Goal: Task Accomplishment & Management: Manage account settings

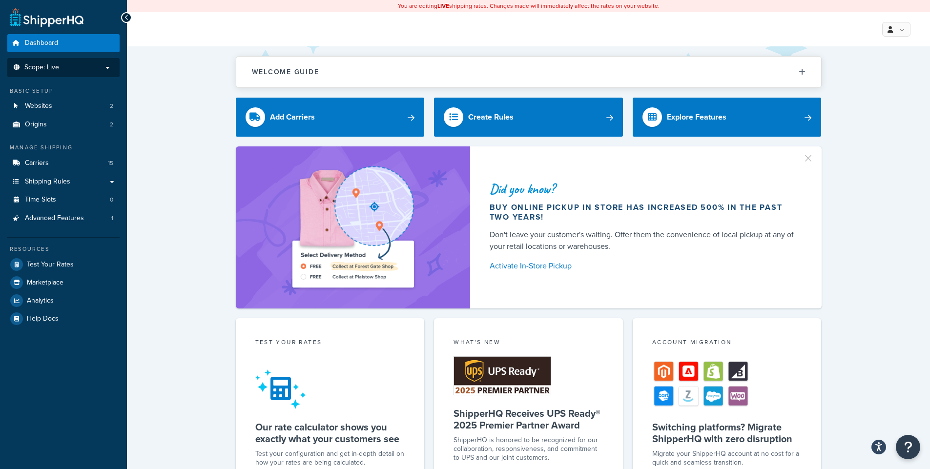
click at [85, 69] on p "Scope: Live" at bounding box center [64, 67] width 104 height 8
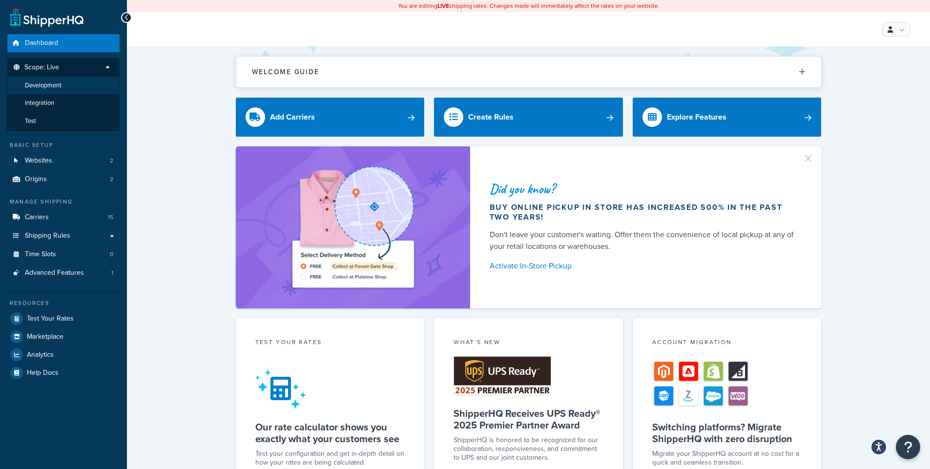
click at [74, 82] on li "Development" at bounding box center [63, 86] width 113 height 18
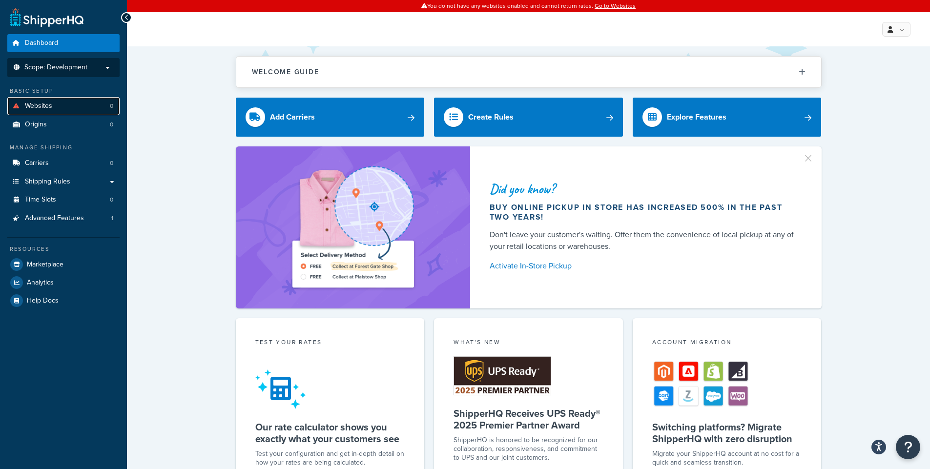
click at [50, 106] on span "Websites" at bounding box center [38, 106] width 27 height 8
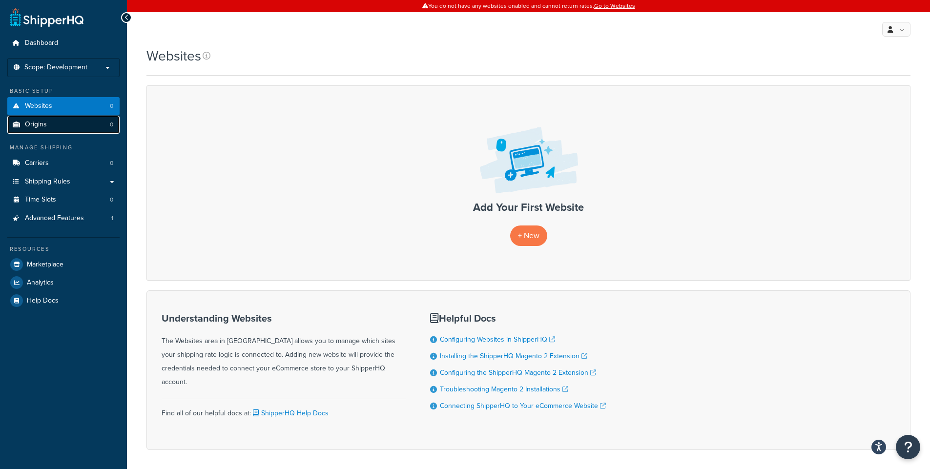
click at [40, 123] on span "Origins" at bounding box center [36, 125] width 22 height 8
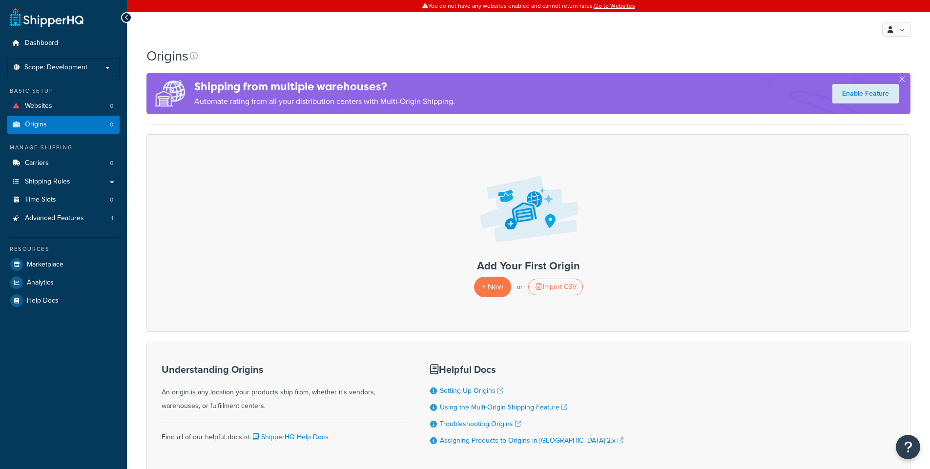
click at [82, 65] on span "Scope: Development" at bounding box center [55, 67] width 63 height 8
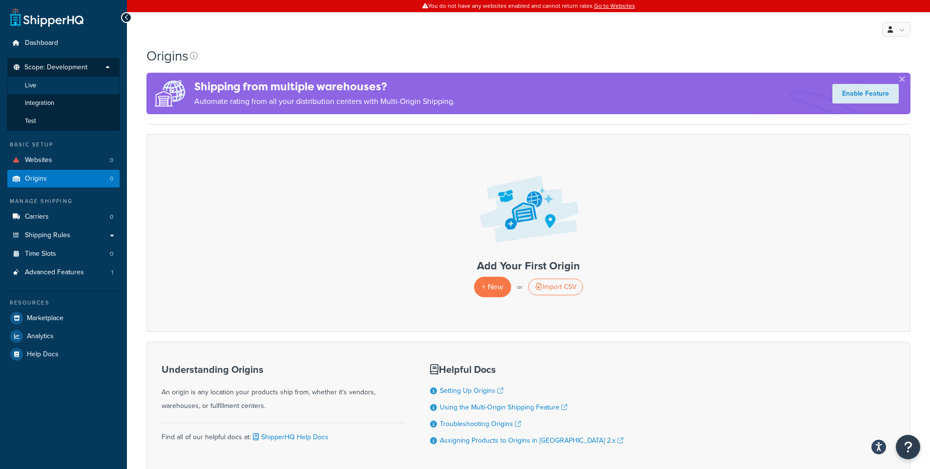
click at [55, 89] on li "Live" at bounding box center [63, 86] width 113 height 18
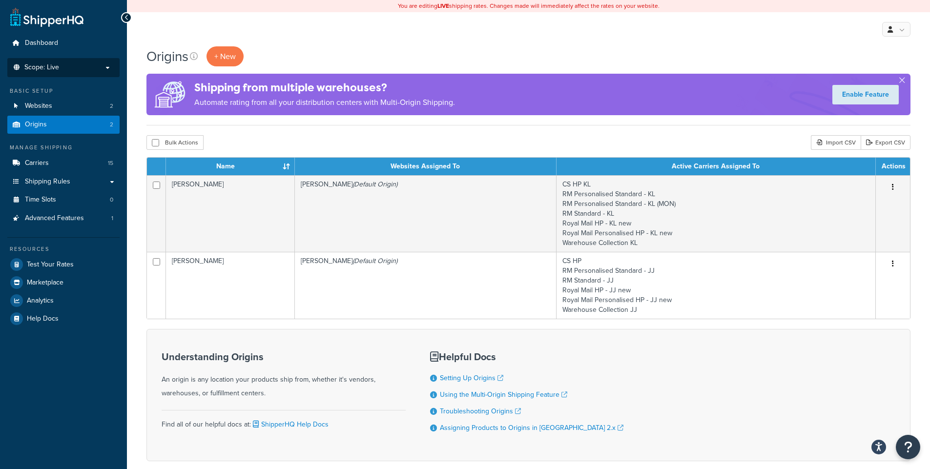
click at [73, 61] on li "Scope: Live Development Integration Test" at bounding box center [63, 67] width 112 height 19
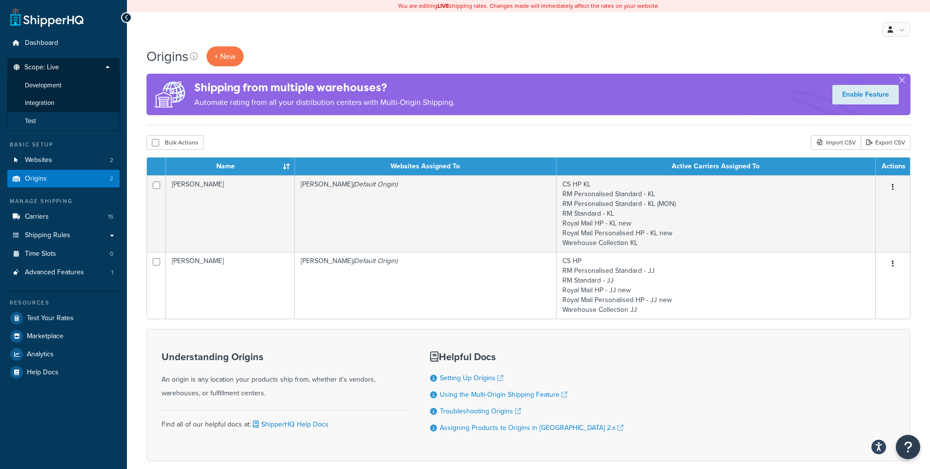
click at [63, 122] on li "Test" at bounding box center [63, 121] width 113 height 18
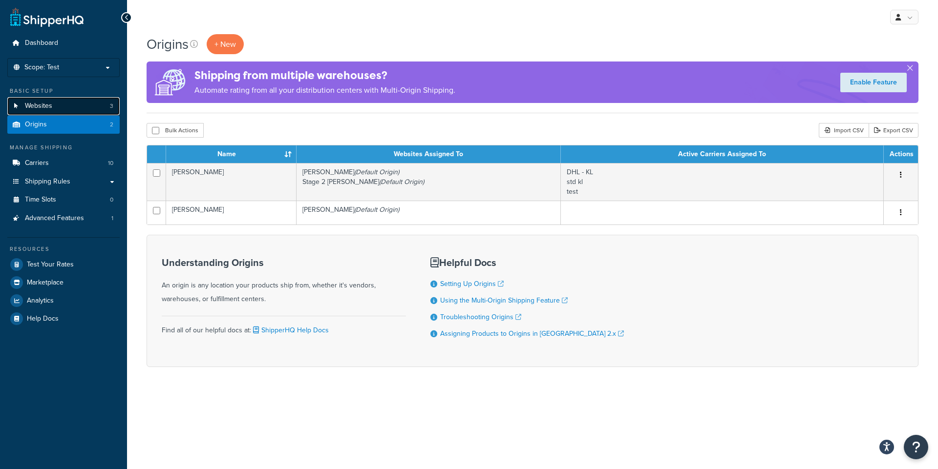
click at [71, 102] on link "Websites 3" at bounding box center [63, 106] width 112 height 18
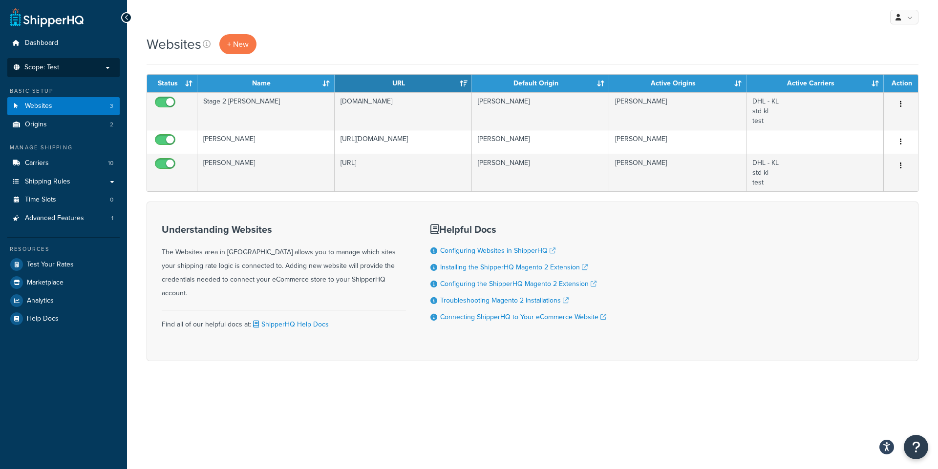
click at [84, 71] on p "Scope: Test" at bounding box center [64, 67] width 104 height 8
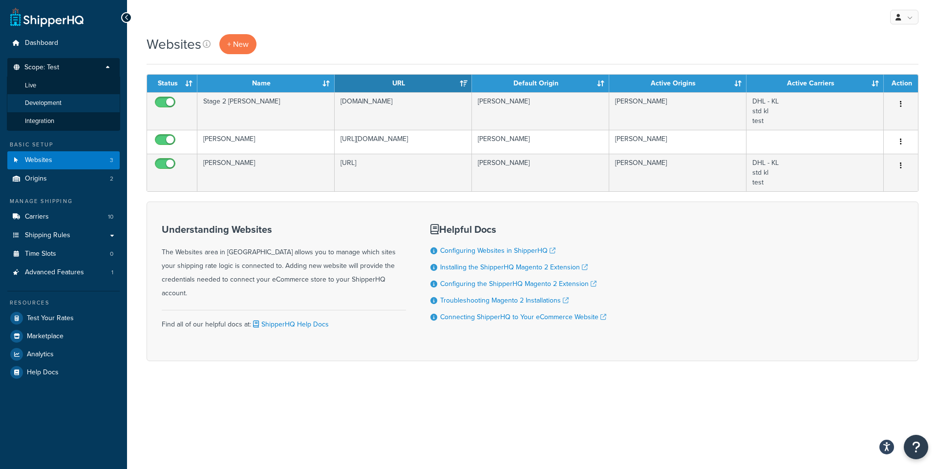
click at [80, 103] on li "Development" at bounding box center [63, 103] width 113 height 18
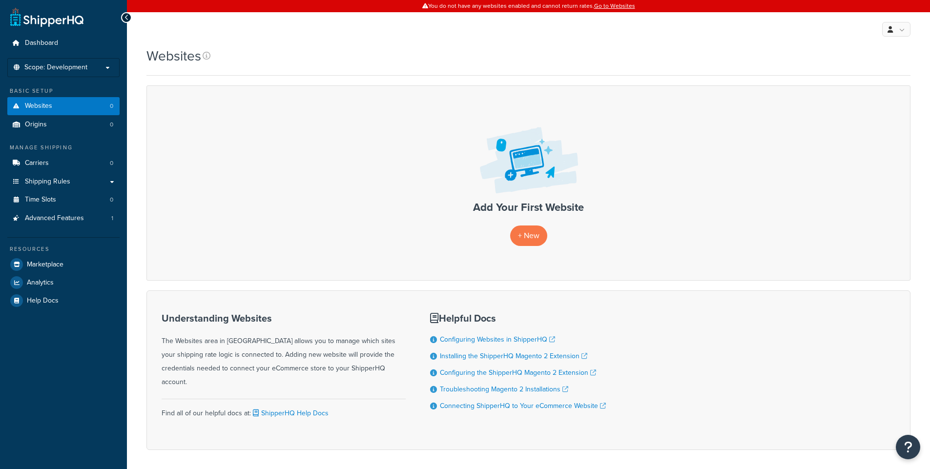
click at [90, 71] on p "Scope: Development" at bounding box center [64, 67] width 104 height 8
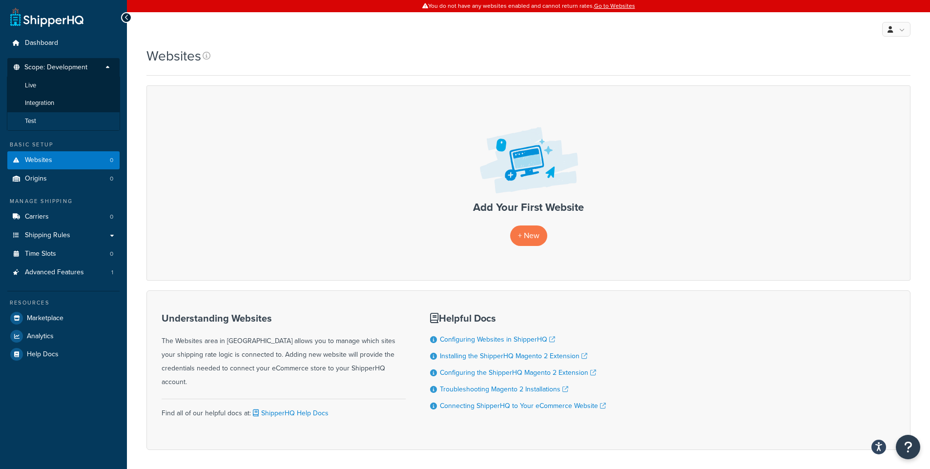
click at [82, 121] on li "Test" at bounding box center [63, 121] width 113 height 18
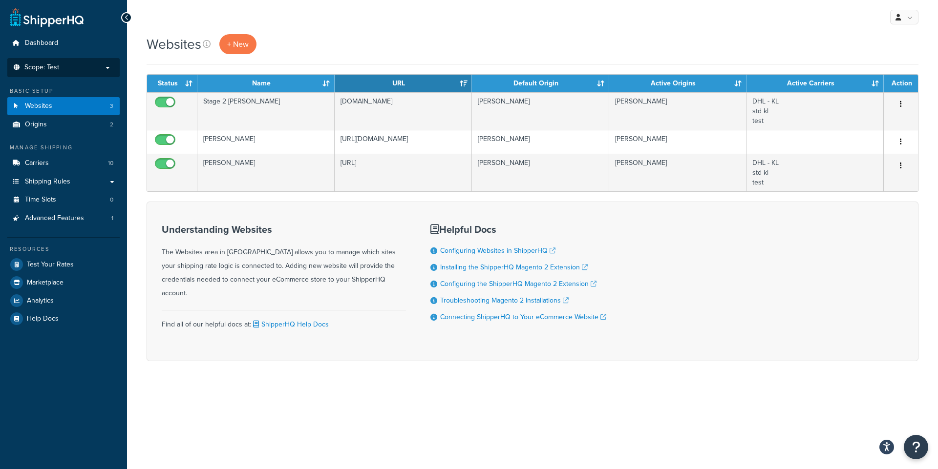
click at [72, 67] on p "Scope: Test" at bounding box center [64, 67] width 104 height 8
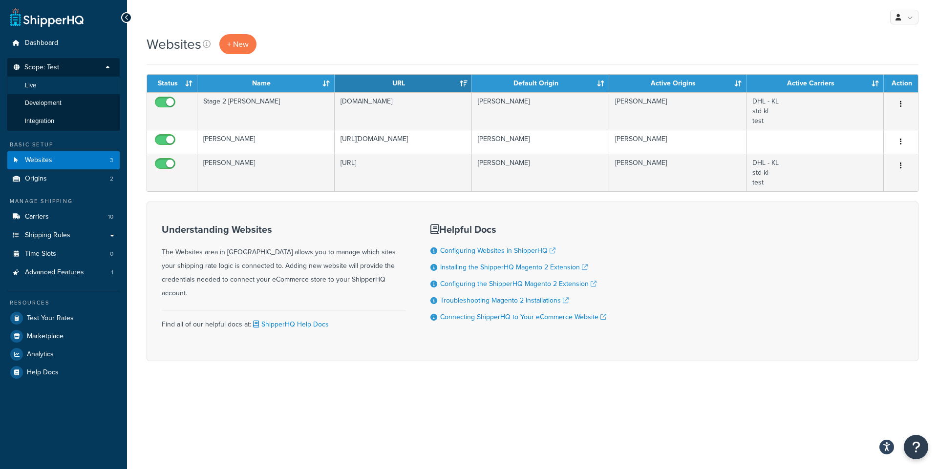
click at [68, 83] on li "Live" at bounding box center [63, 86] width 113 height 18
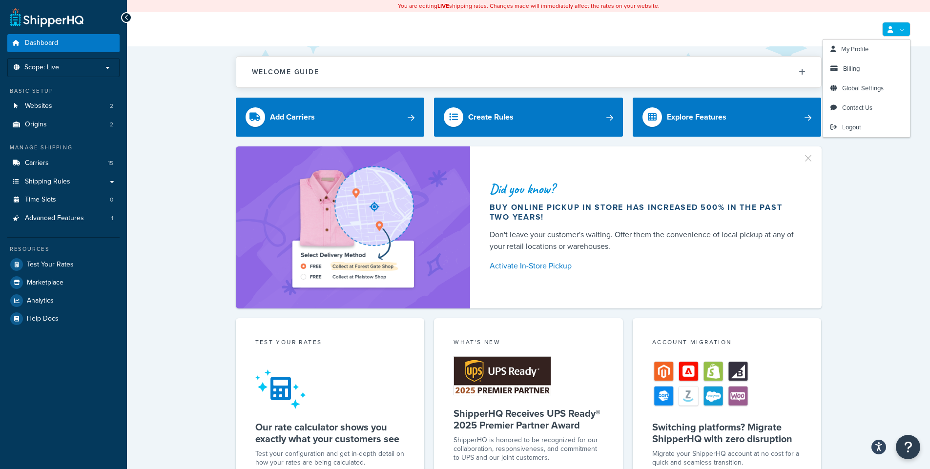
click at [899, 32] on link at bounding box center [896, 29] width 28 height 15
click at [870, 48] on link "My Profile" at bounding box center [866, 50] width 87 height 20
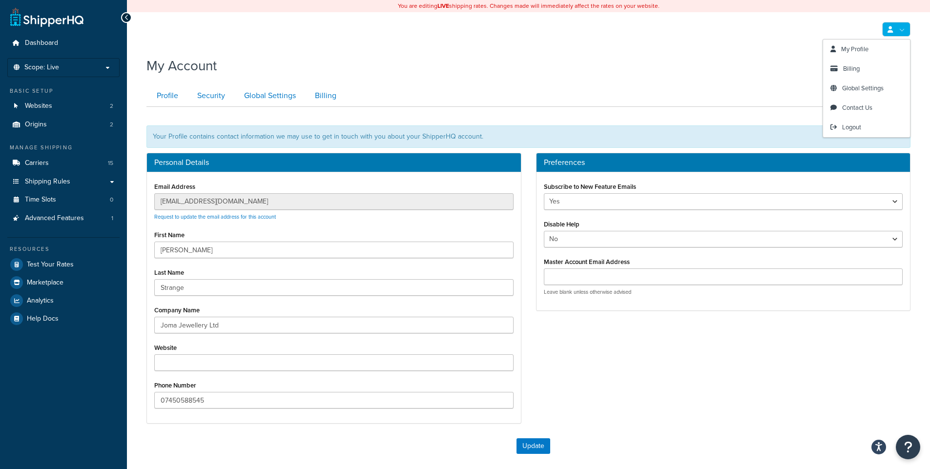
click at [901, 31] on link at bounding box center [896, 29] width 28 height 15
type input "wesstrange@jomajewellery.com"
click at [858, 126] on span "Logout" at bounding box center [851, 127] width 19 height 9
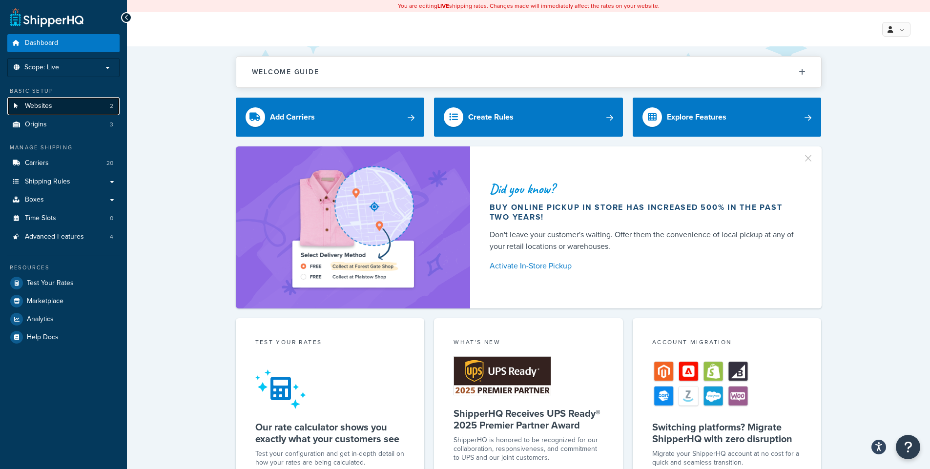
click at [78, 111] on link "Websites 2" at bounding box center [63, 106] width 112 height 18
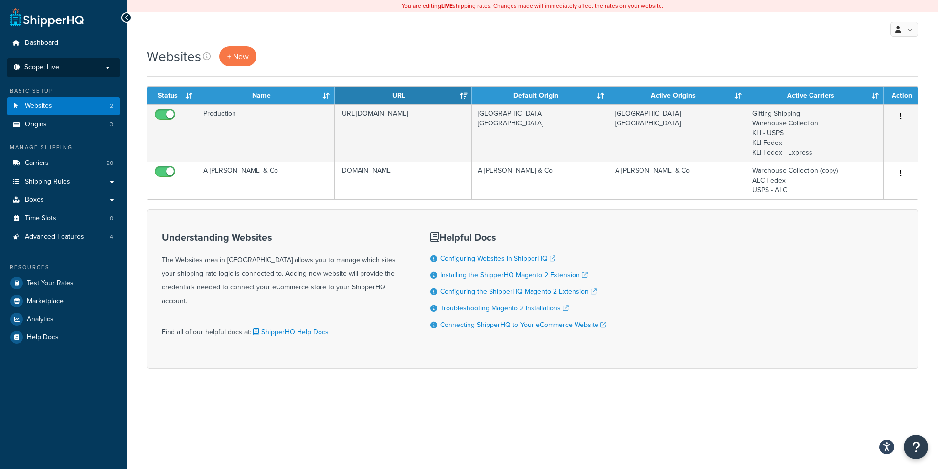
click at [102, 69] on p "Scope: Live" at bounding box center [64, 67] width 104 height 8
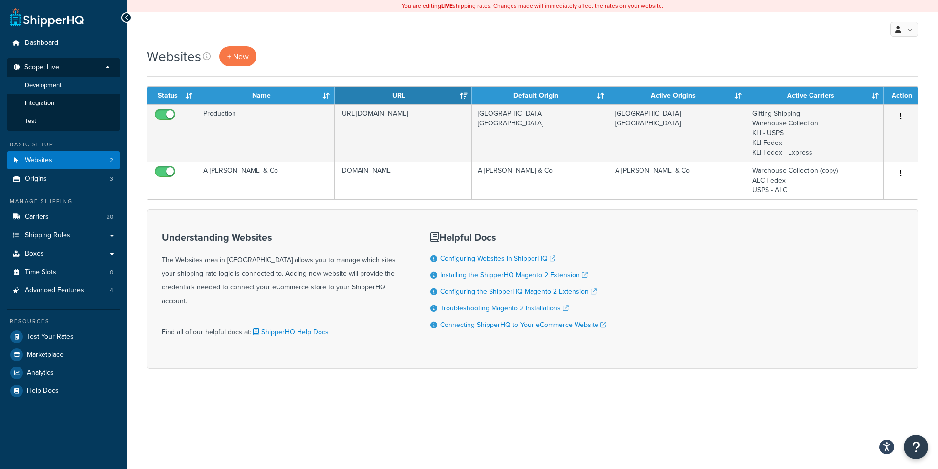
click at [84, 93] on li "Development" at bounding box center [63, 86] width 113 height 18
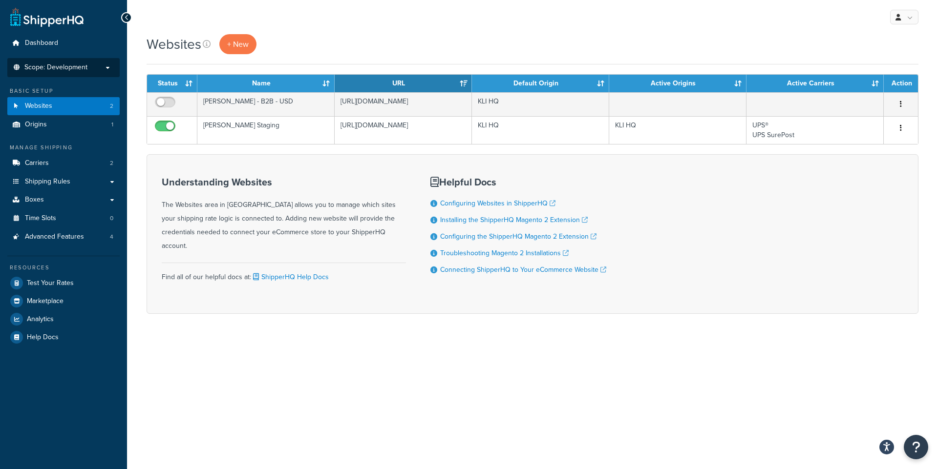
click at [70, 69] on span "Scope: Development" at bounding box center [55, 67] width 63 height 8
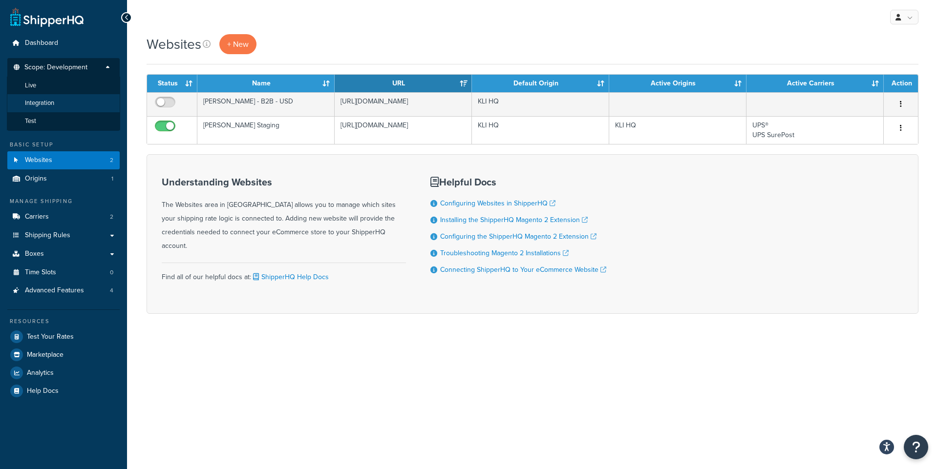
click at [70, 100] on li "Integration" at bounding box center [63, 103] width 113 height 18
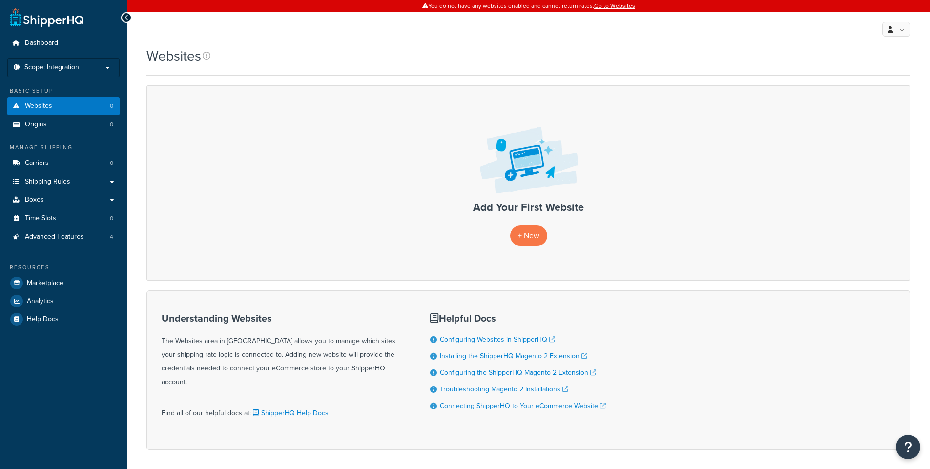
click at [84, 67] on p "Scope: Integration" at bounding box center [64, 67] width 104 height 8
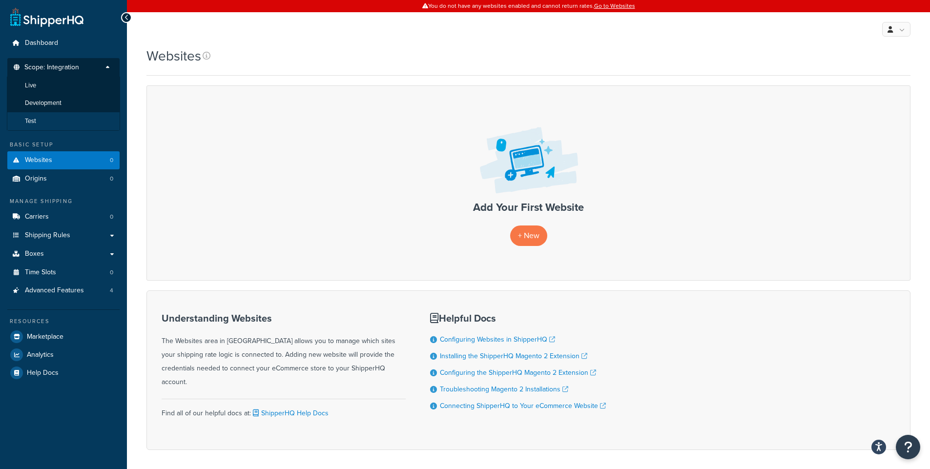
click at [73, 119] on li "Test" at bounding box center [63, 121] width 113 height 18
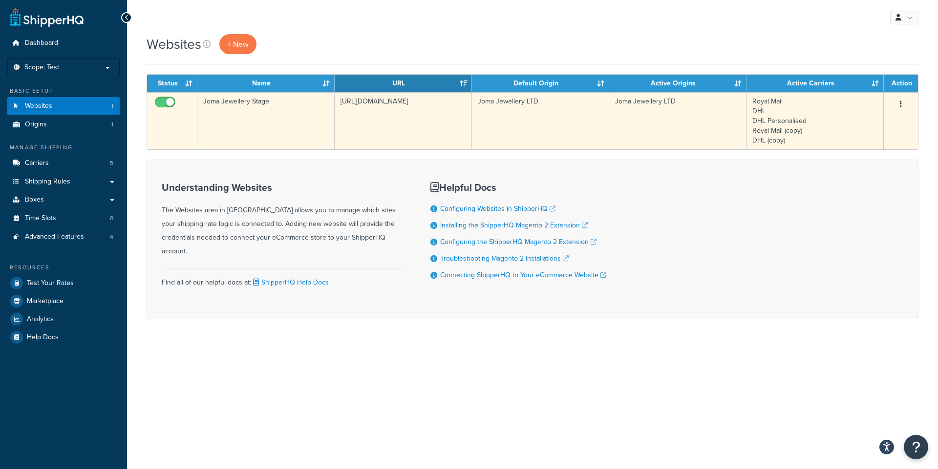
click at [902, 103] on button "button" at bounding box center [901, 105] width 14 height 16
click at [872, 129] on link "Edit" at bounding box center [860, 124] width 77 height 20
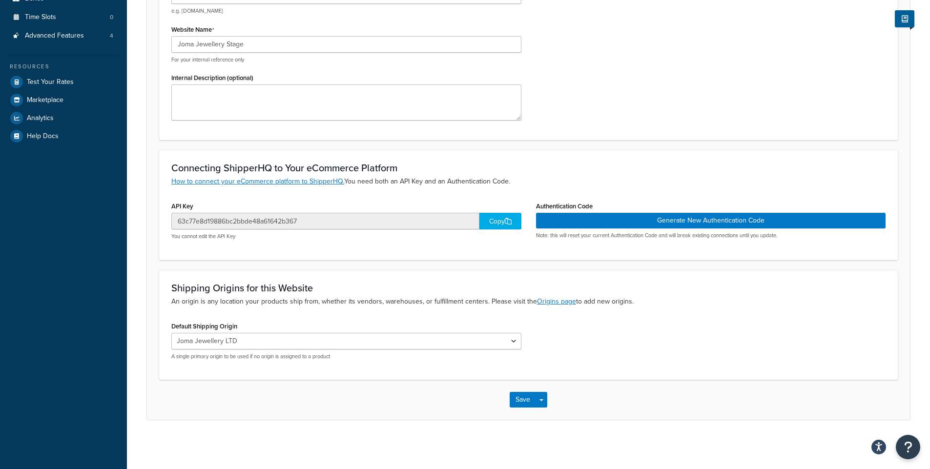
click at [488, 224] on div "Copy" at bounding box center [501, 221] width 42 height 17
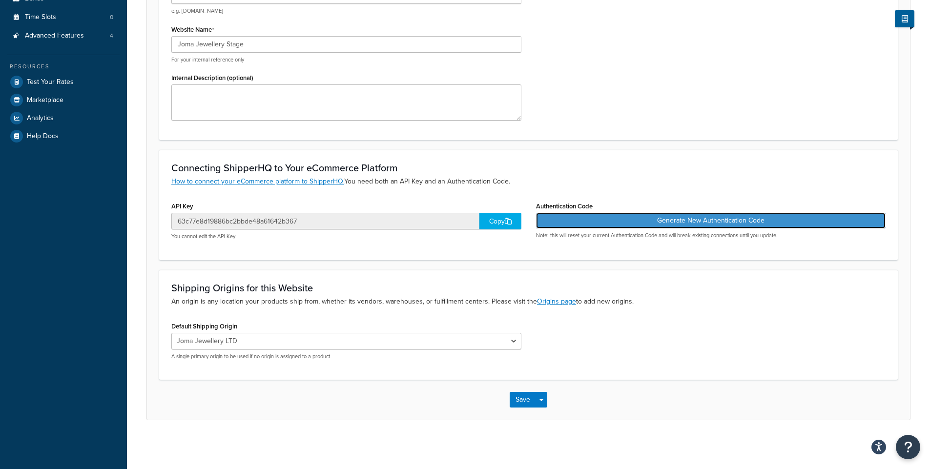
click at [579, 222] on button "Generate New Authentication Code" at bounding box center [711, 221] width 350 height 16
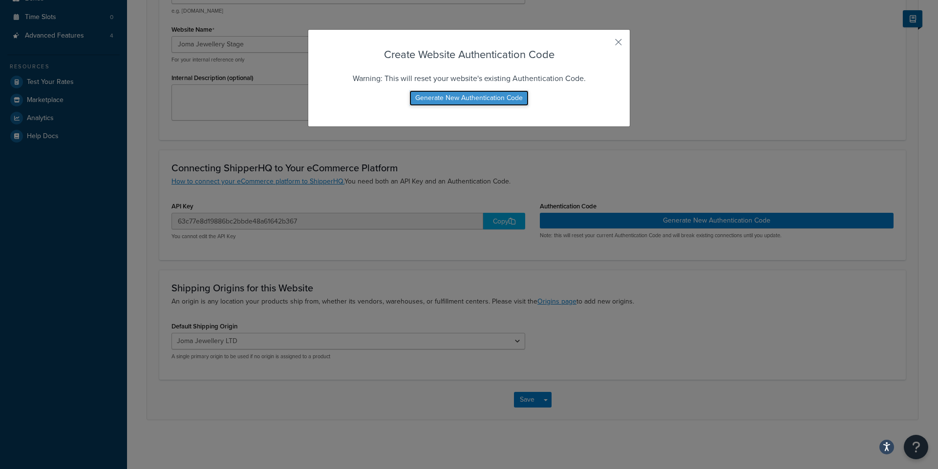
click at [462, 99] on button "Generate New Authentication Code" at bounding box center [468, 98] width 119 height 16
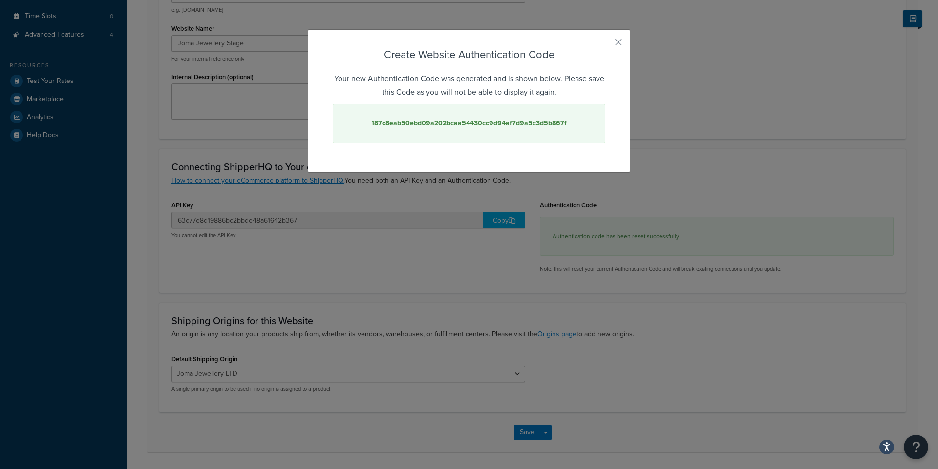
click at [445, 121] on strong "187c8eab50ebd09a202bcaa54430cc9d94af7d9a5c3d5b867f" at bounding box center [468, 123] width 195 height 10
copy strong "187c8eab50ebd09a202bcaa54430cc9d94af7d9a5c3d5b867f"
click at [609, 40] on div "Create Website Authentication Code Your new Authentication Code was generated a…" at bounding box center [469, 101] width 322 height 144
click at [605, 44] on button "button" at bounding box center [604, 45] width 2 height 2
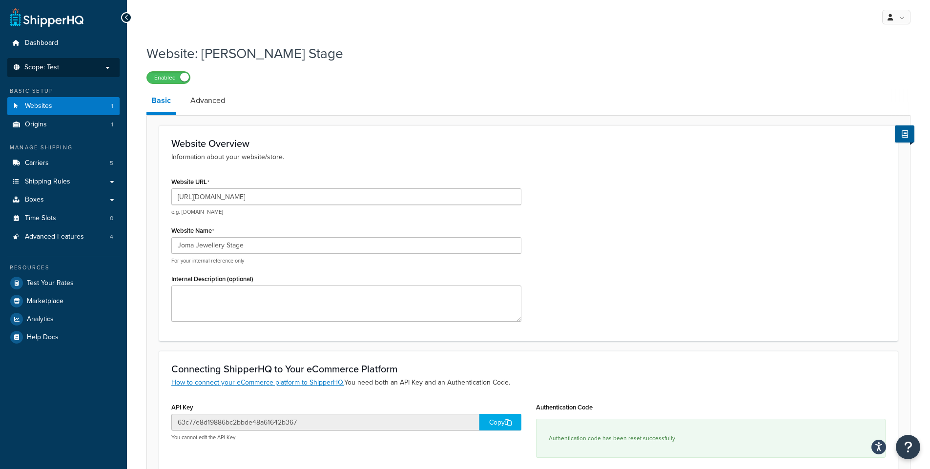
click at [72, 69] on p "Scope: Test" at bounding box center [64, 67] width 104 height 8
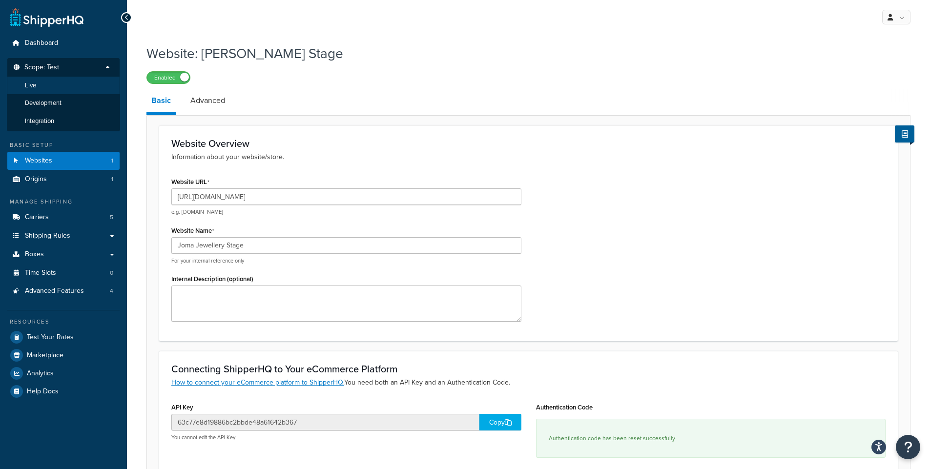
click at [62, 92] on li "Live" at bounding box center [63, 86] width 113 height 18
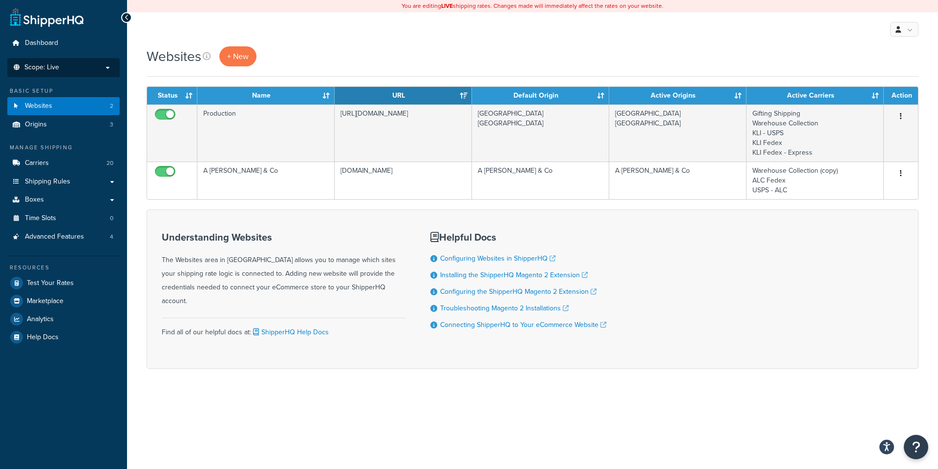
click at [67, 68] on p "Scope: Live" at bounding box center [64, 67] width 104 height 8
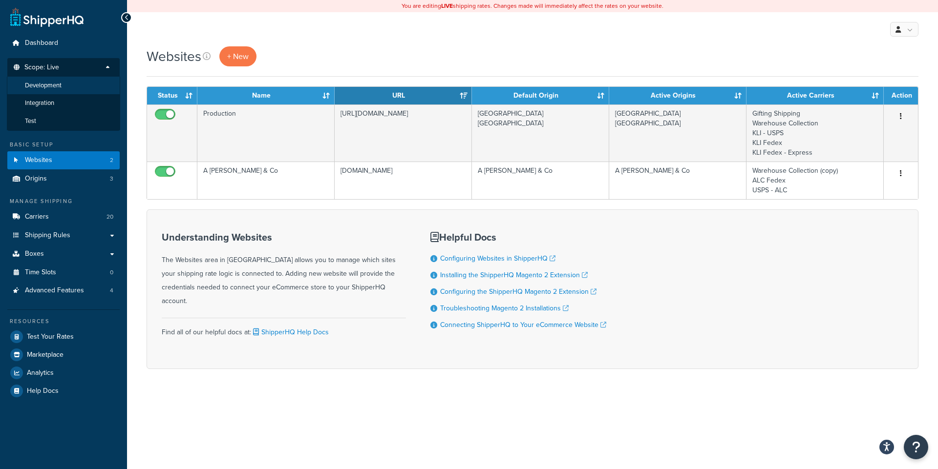
click at [56, 88] on span "Development" at bounding box center [43, 86] width 37 height 8
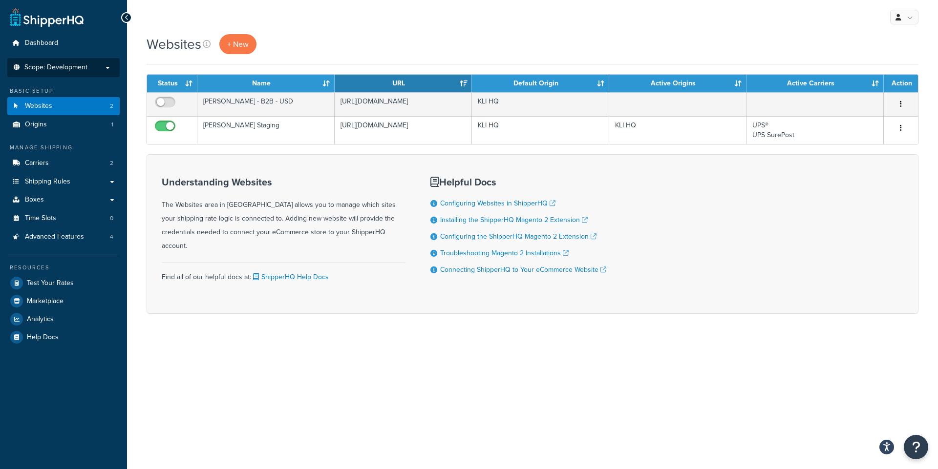
click at [52, 71] on span "Scope: Development" at bounding box center [55, 67] width 63 height 8
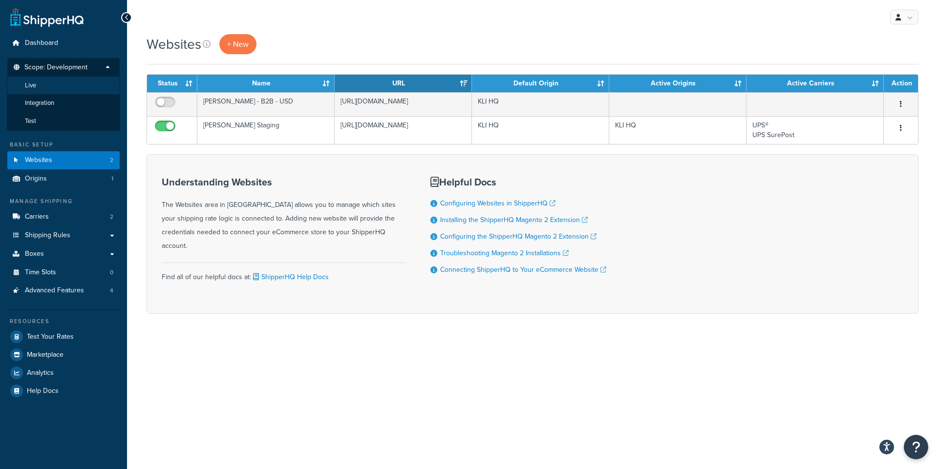
click at [48, 88] on li "Live" at bounding box center [63, 86] width 113 height 18
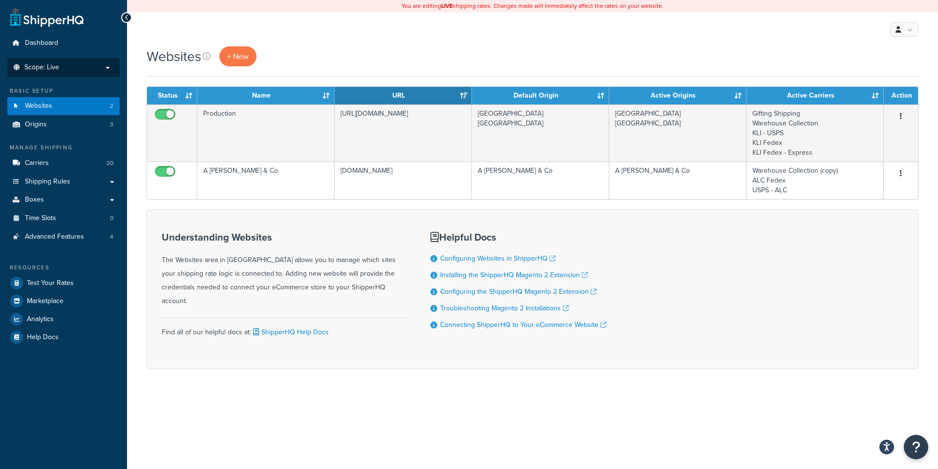
click at [69, 67] on p "Scope: Live" at bounding box center [64, 67] width 104 height 8
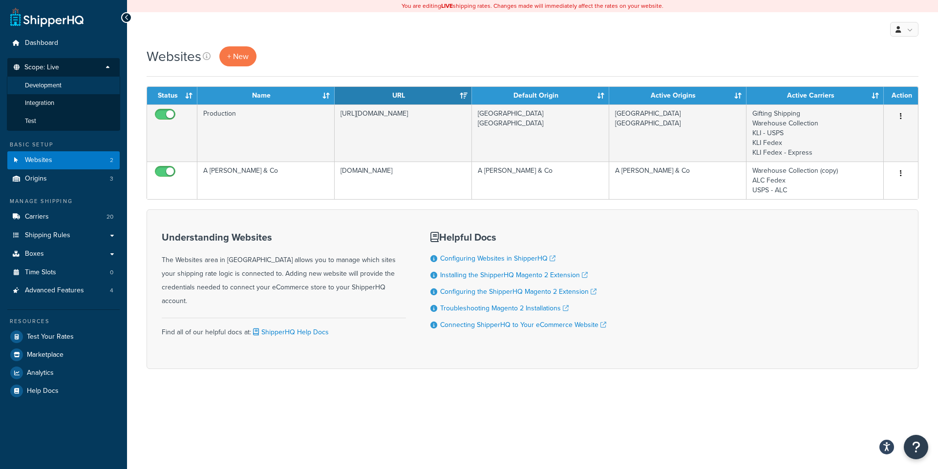
click at [56, 89] on span "Development" at bounding box center [43, 86] width 37 height 8
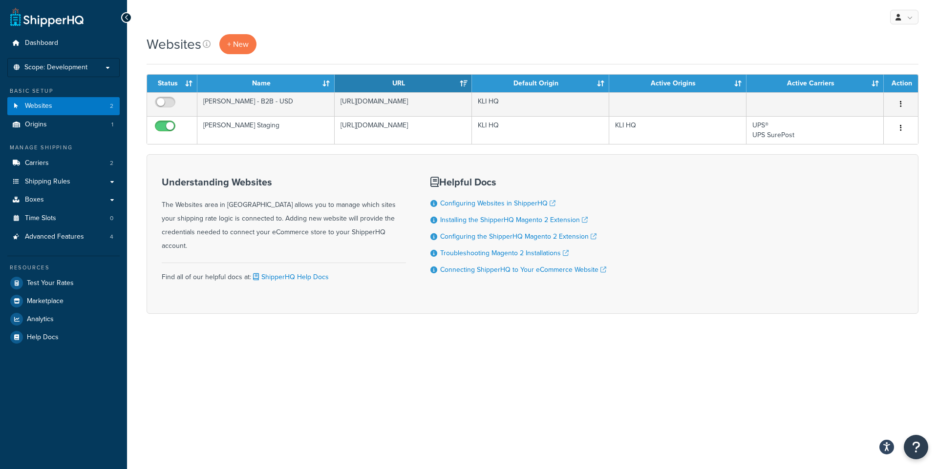
click at [61, 70] on span "Scope: Development" at bounding box center [55, 67] width 63 height 8
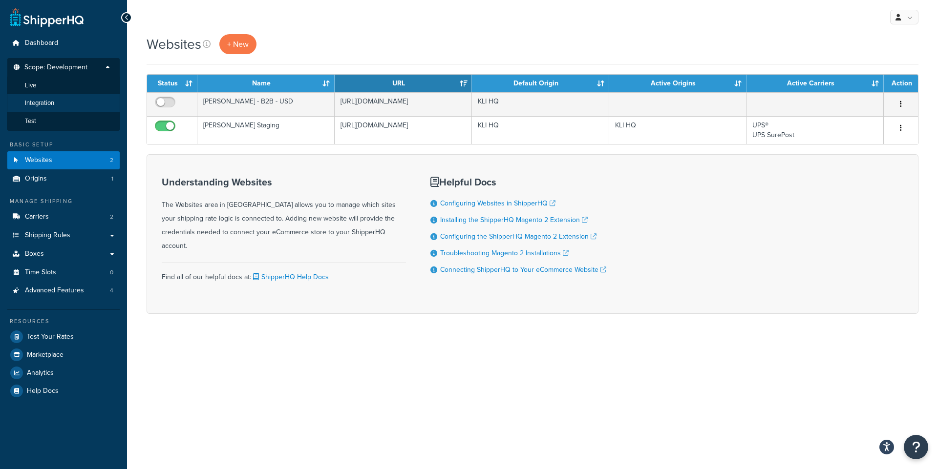
click at [54, 106] on span "Integration" at bounding box center [39, 103] width 29 height 8
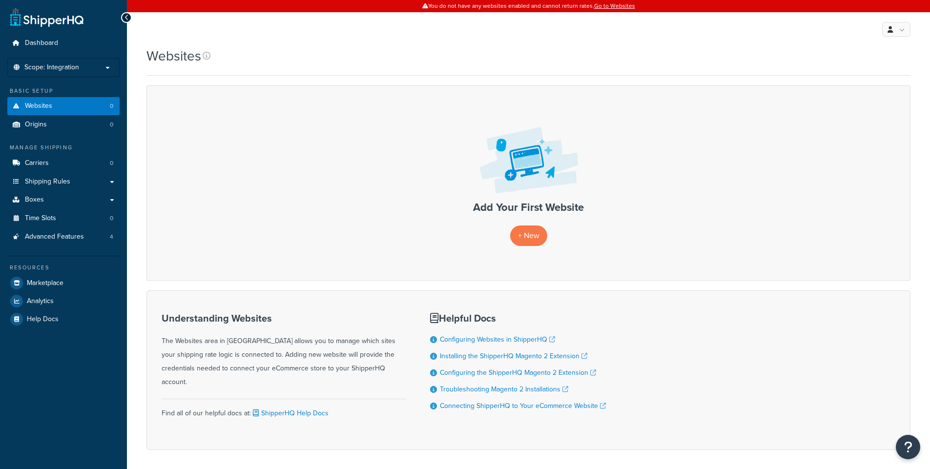
click at [64, 73] on li "Scope: Integration Live Development Test" at bounding box center [63, 67] width 112 height 19
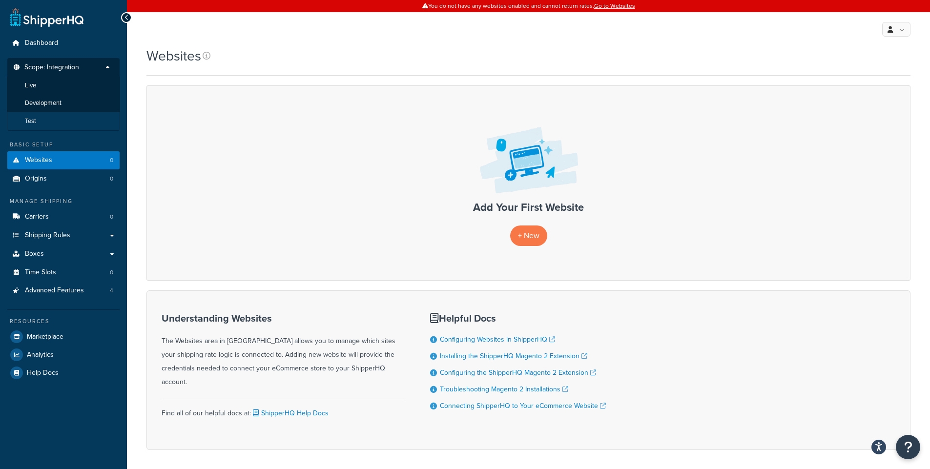
click at [62, 119] on li "Test" at bounding box center [63, 121] width 113 height 18
